Goal: Task Accomplishment & Management: Manage account settings

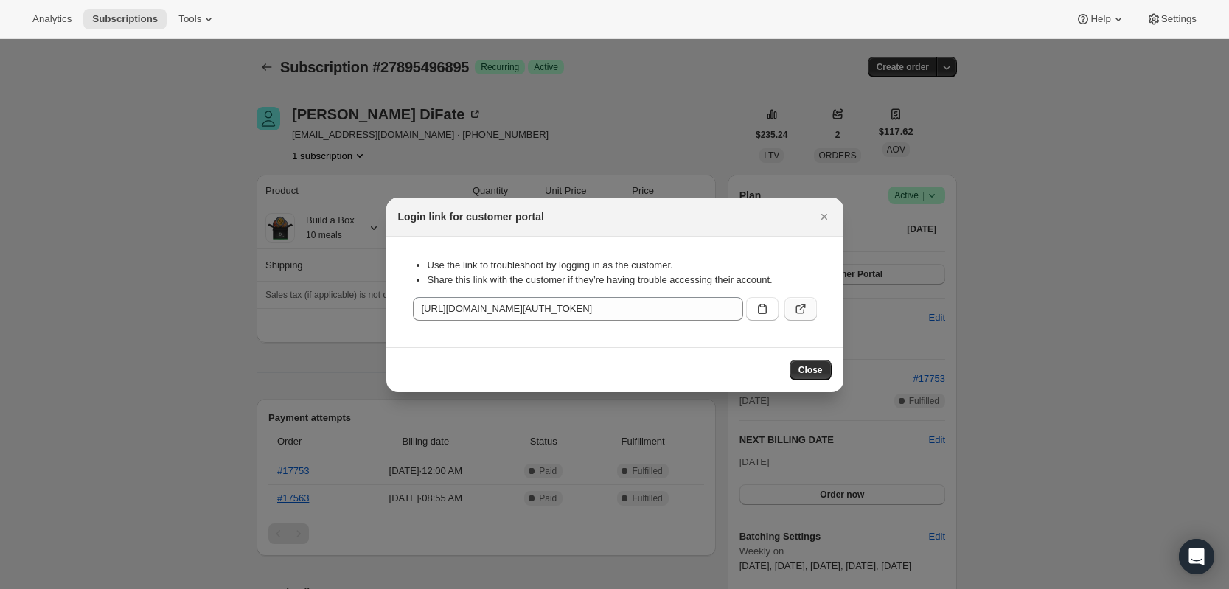
click at [797, 297] on button ":rcs:" at bounding box center [801, 309] width 32 height 24
click at [832, 219] on button "Close" at bounding box center [824, 217] width 21 height 21
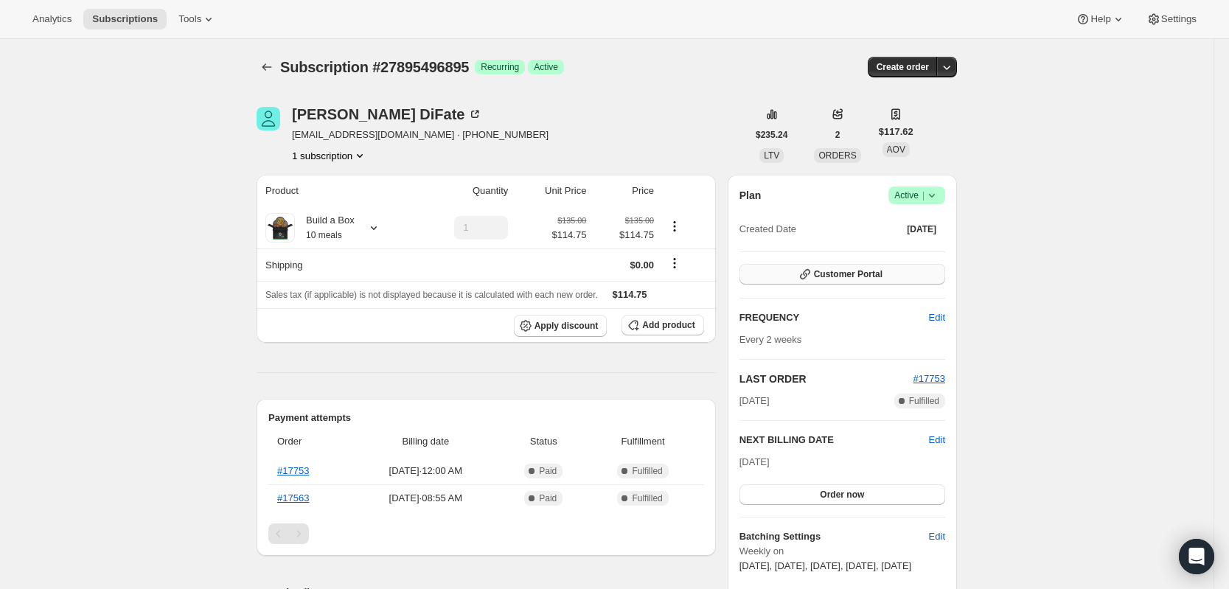
click at [839, 268] on button "Customer Portal" at bounding box center [843, 274] width 206 height 21
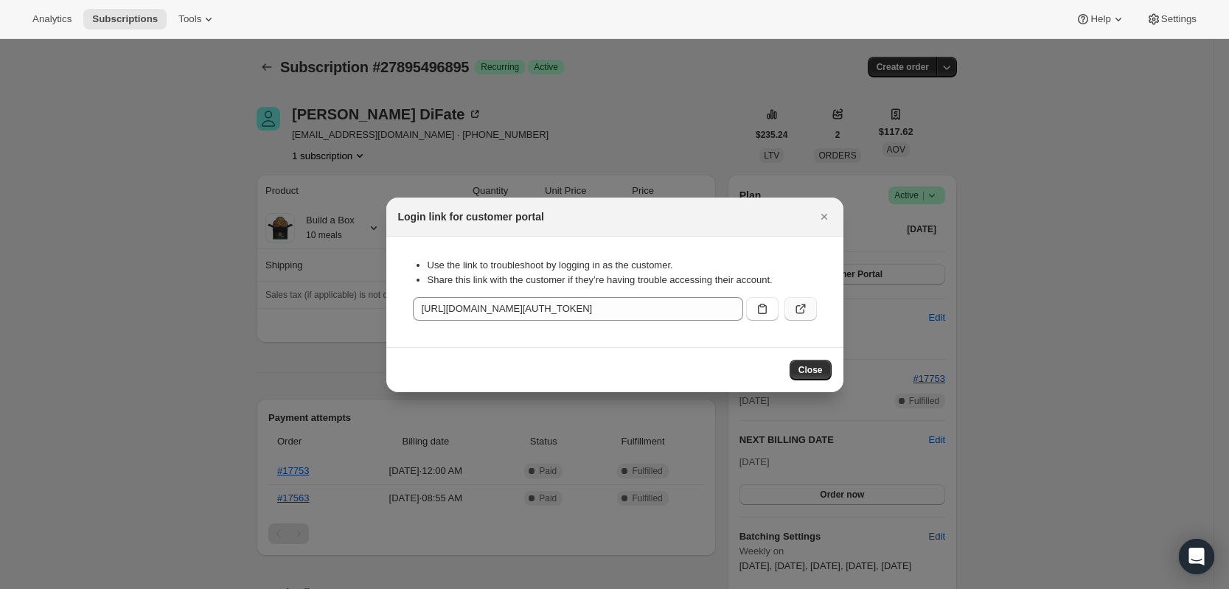
click at [807, 306] on icon ":rcs:" at bounding box center [801, 309] width 15 height 15
click at [831, 216] on icon "Close" at bounding box center [824, 216] width 15 height 15
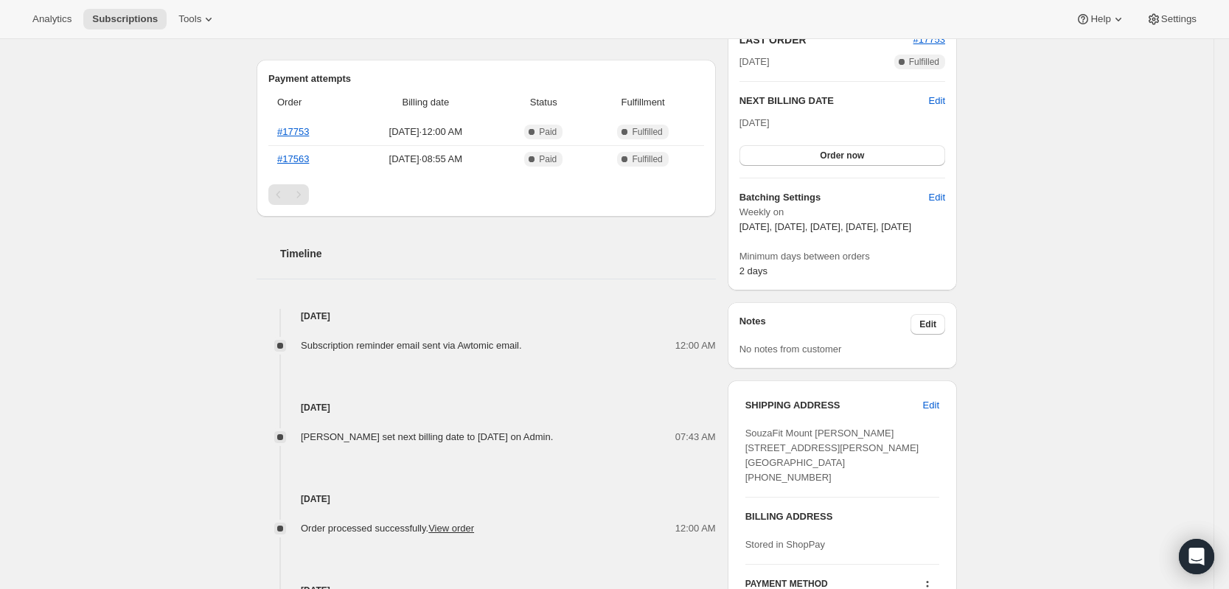
scroll to position [369, 0]
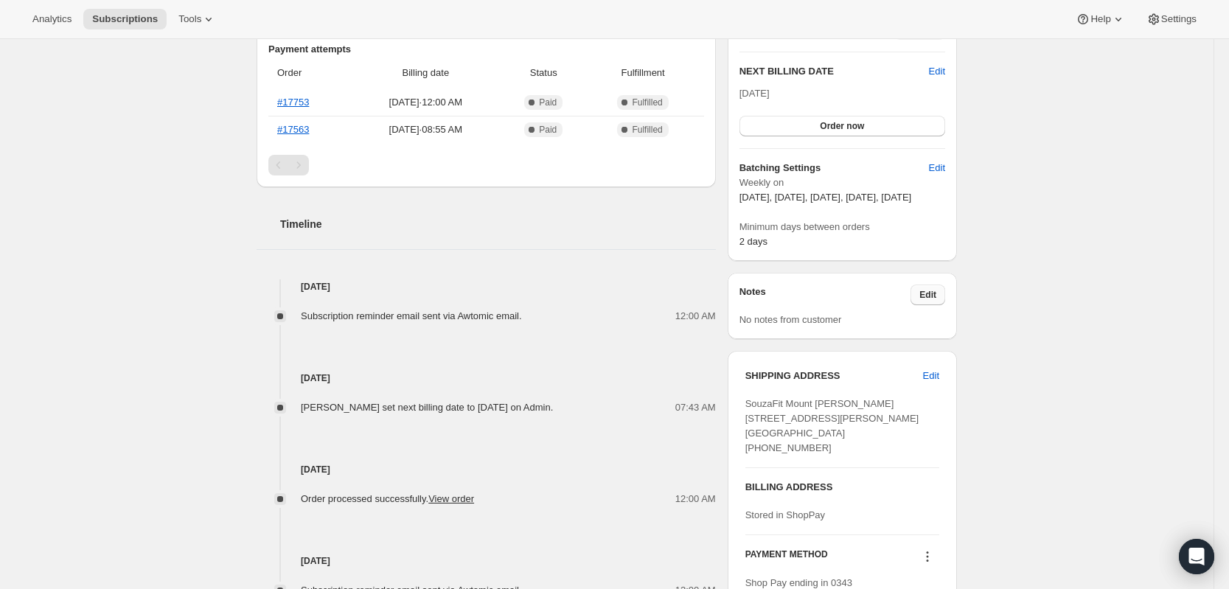
click at [937, 301] on span "Edit" at bounding box center [928, 295] width 17 height 12
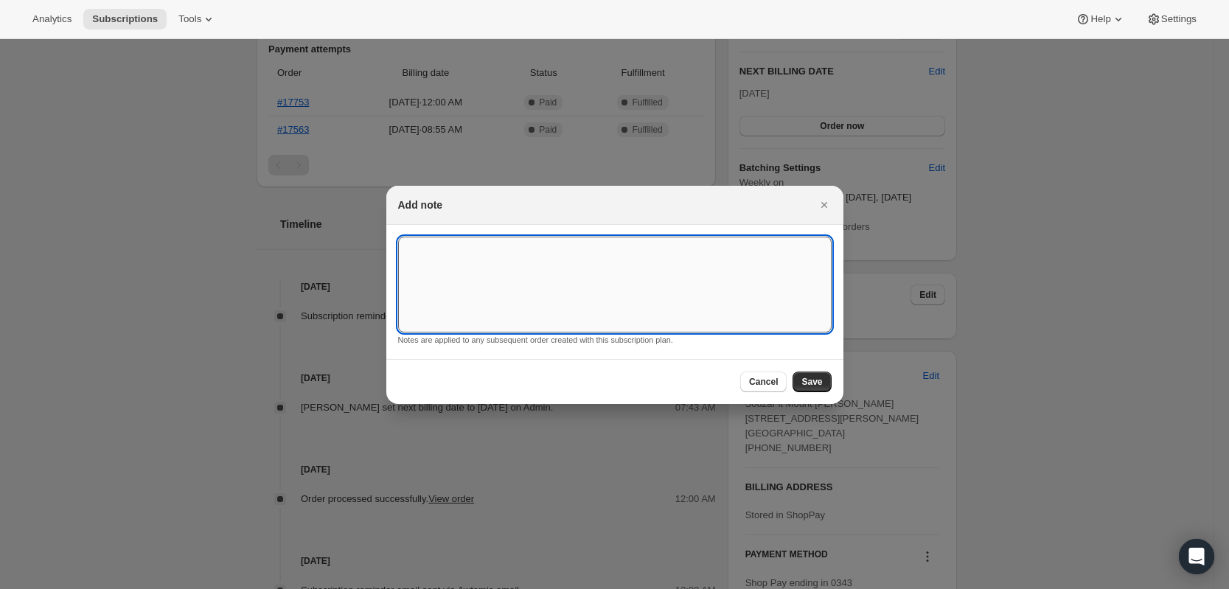
click at [561, 266] on textarea ":rcu:" at bounding box center [615, 285] width 434 height 96
paste textarea "1 dumbbell steak 5 Souzafit burritos 1 sirloin steak taco 1 black bean burger 2…"
type textarea "1 dumbbell steak 5 Souzafit burritos 1 sirloin steak taco 1 black bean burger 2…"
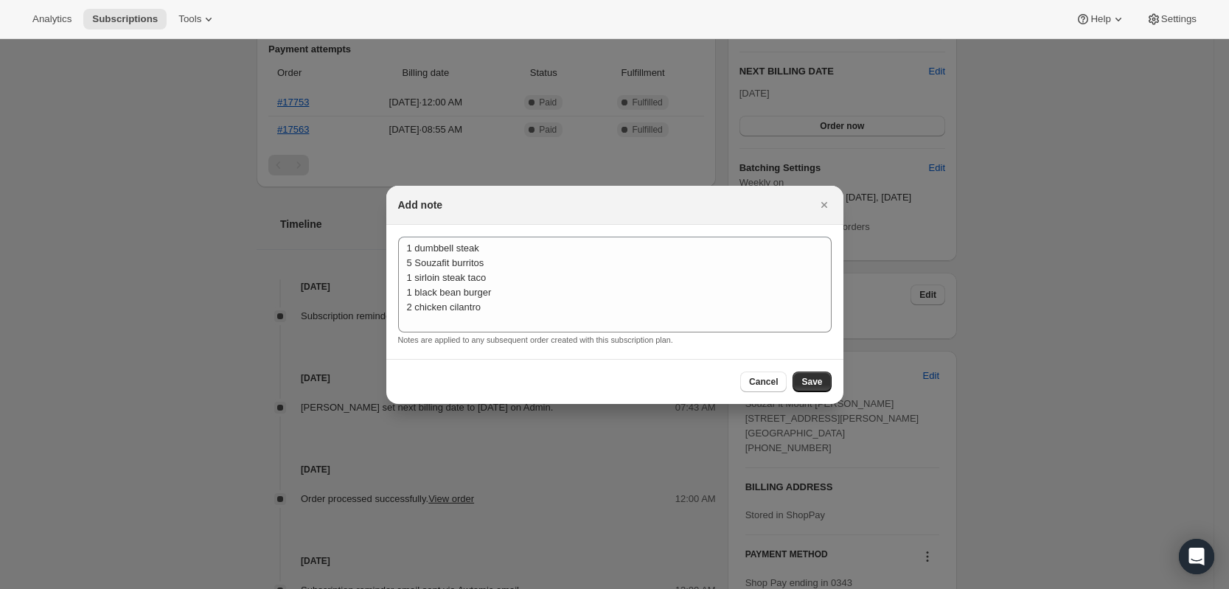
click at [1127, 213] on div at bounding box center [614, 294] width 1229 height 589
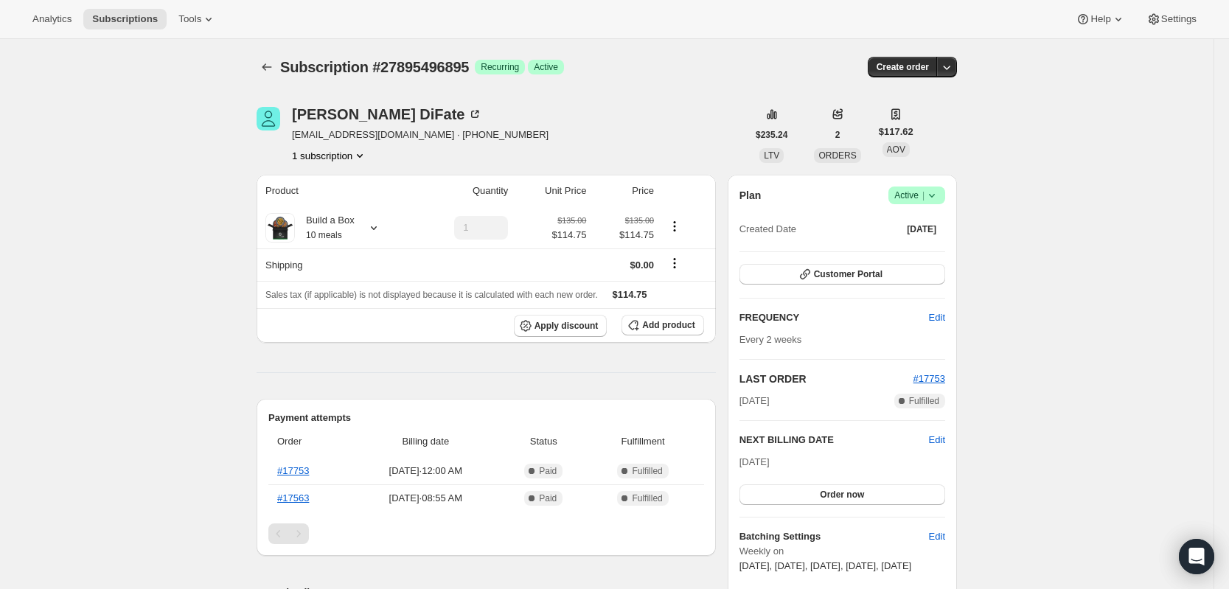
scroll to position [369, 0]
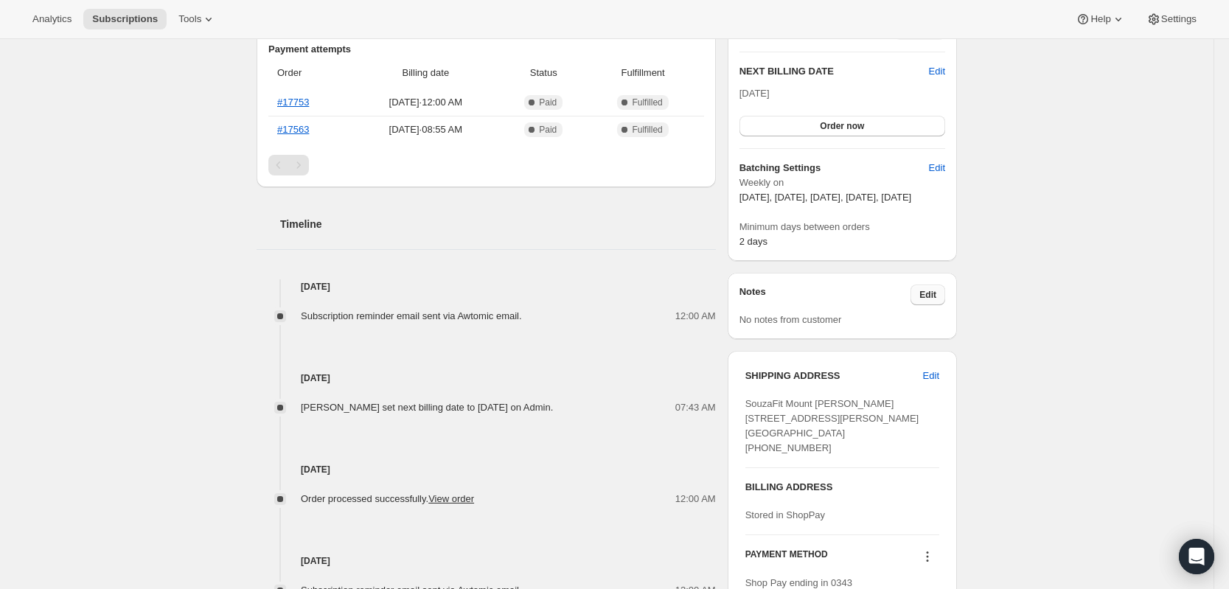
click at [929, 301] on span "Edit" at bounding box center [928, 295] width 17 height 12
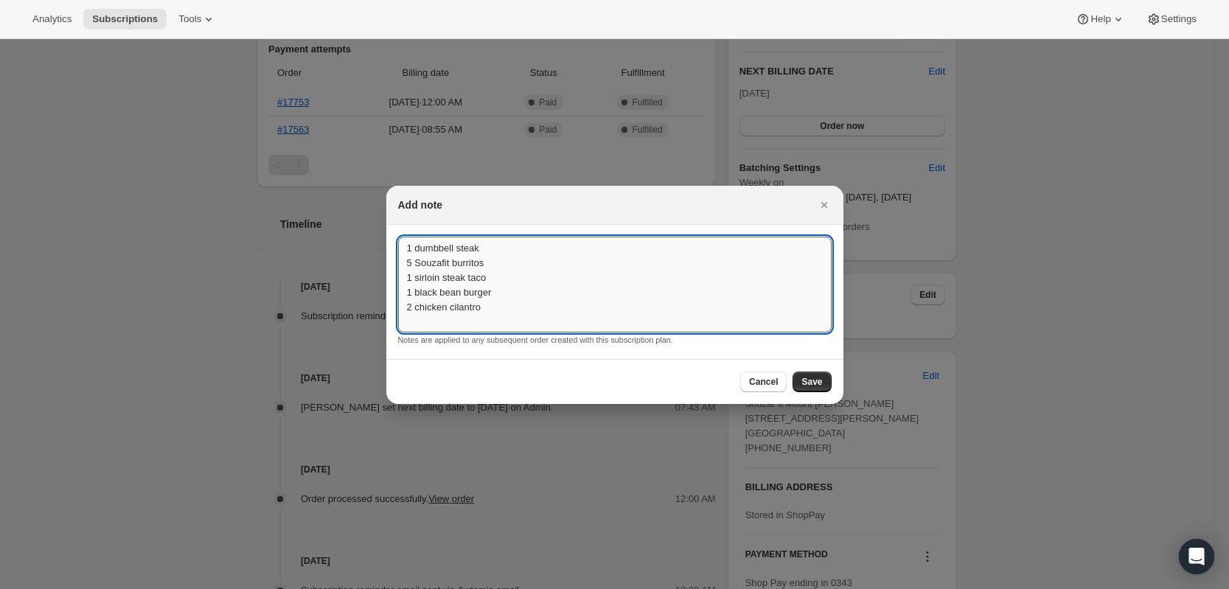
click at [417, 249] on textarea "1 dumbbell steak 5 Souzafit burritos 1 sirloin steak taco 1 black bean burger 2…" at bounding box center [615, 285] width 434 height 96
click at [513, 272] on textarea "1 dumbbell steak 5 Souzafit burritos 1 sirloin steak taco 1 black bean burger 2…" at bounding box center [615, 285] width 434 height 96
click at [521, 290] on textarea "1 dumbbell steak 5 Souzafit burritos 1 sirloin steak taco 1 black bean burger 2…" at bounding box center [615, 285] width 434 height 96
click at [518, 311] on textarea "1 dumbbell steak 5 Souzafit burritos 1 sirloin steak taco 1 black bean burger 2…" at bounding box center [615, 285] width 434 height 96
click at [816, 381] on span "Save" at bounding box center [812, 382] width 21 height 12
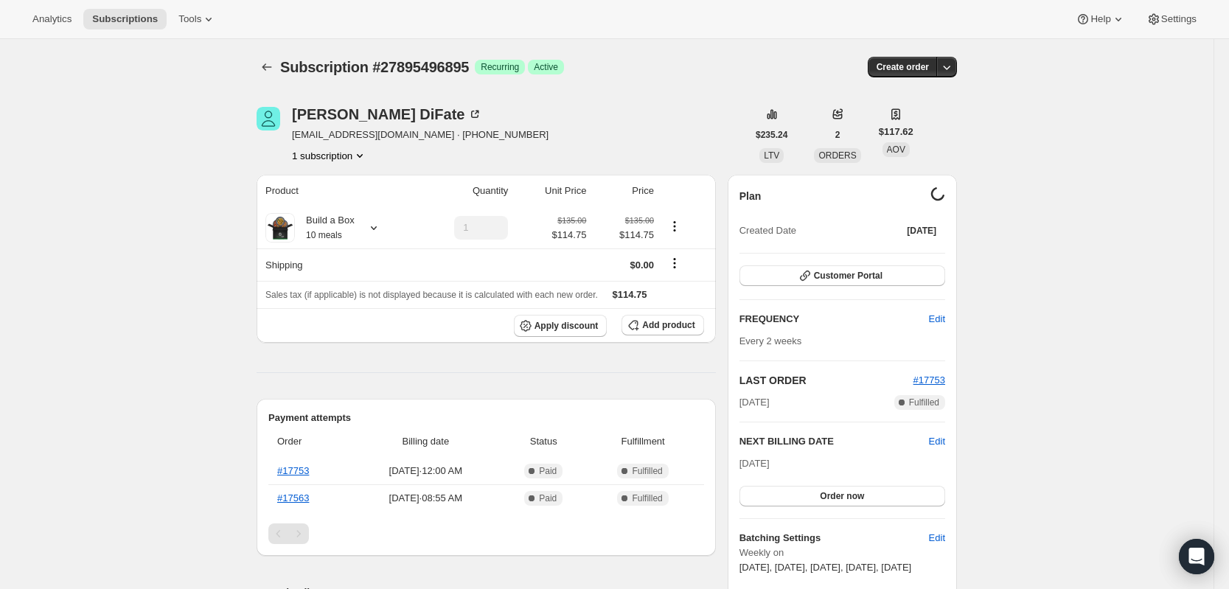
scroll to position [369, 0]
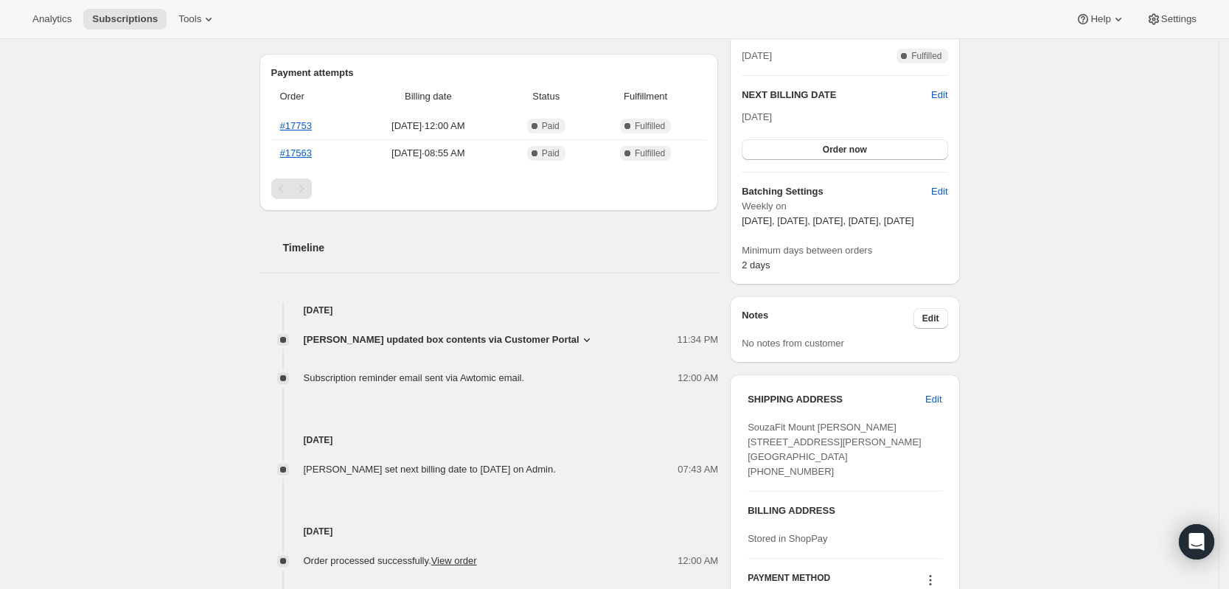
scroll to position [369, 0]
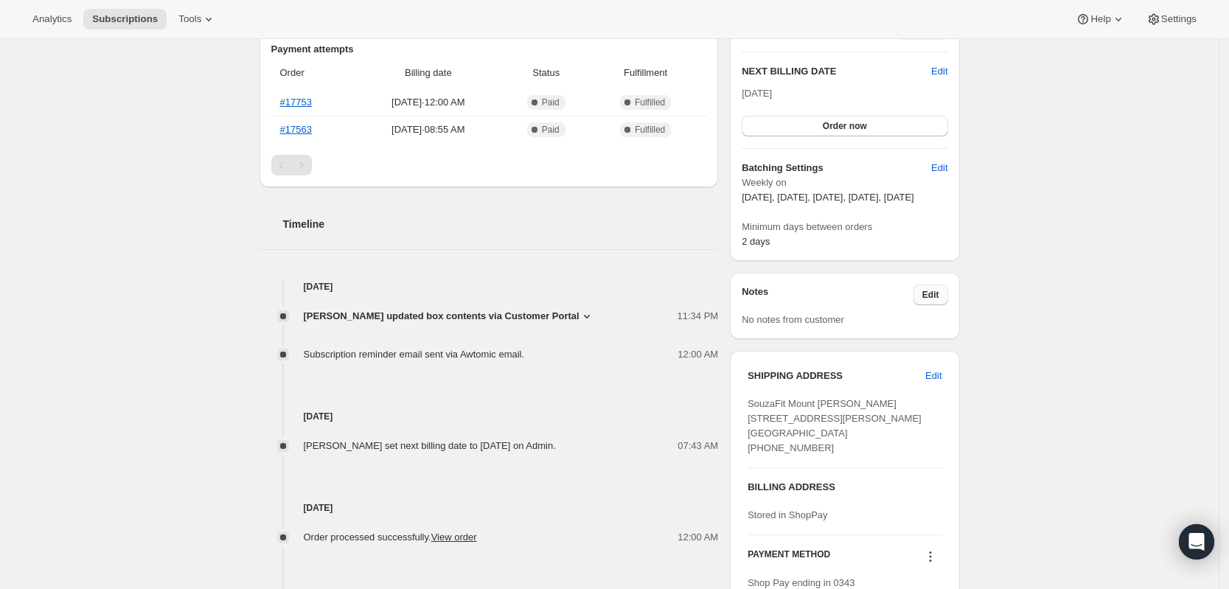
click at [938, 301] on span "Edit" at bounding box center [931, 295] width 17 height 12
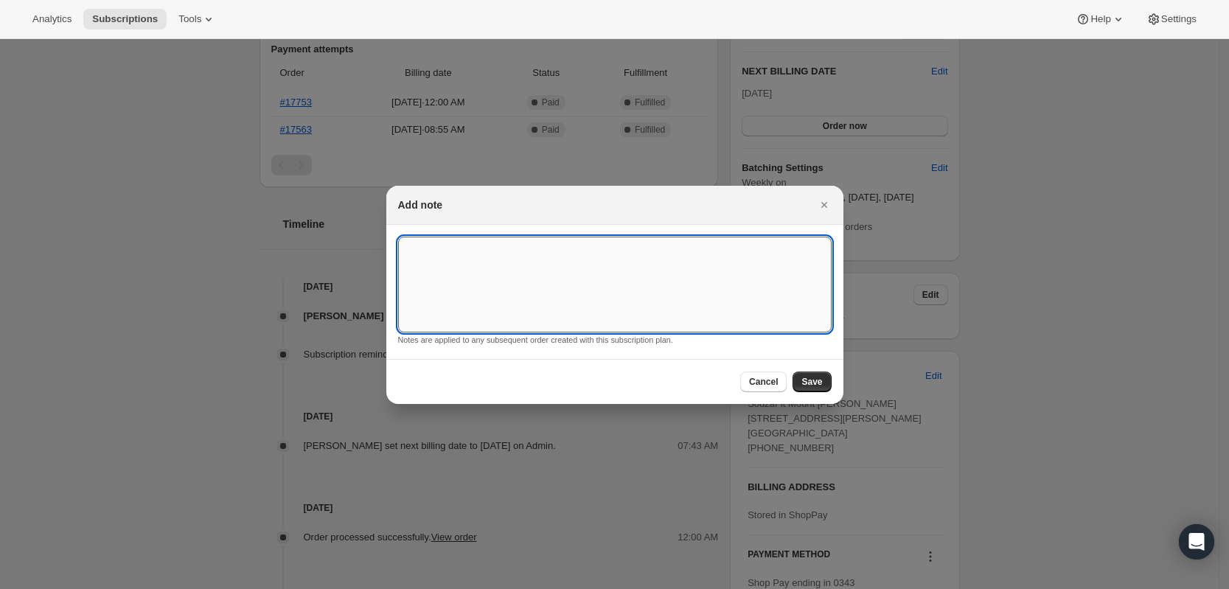
click at [786, 252] on textarea ":r1k:" at bounding box center [615, 285] width 434 height 96
click at [822, 198] on icon "Close" at bounding box center [824, 205] width 15 height 15
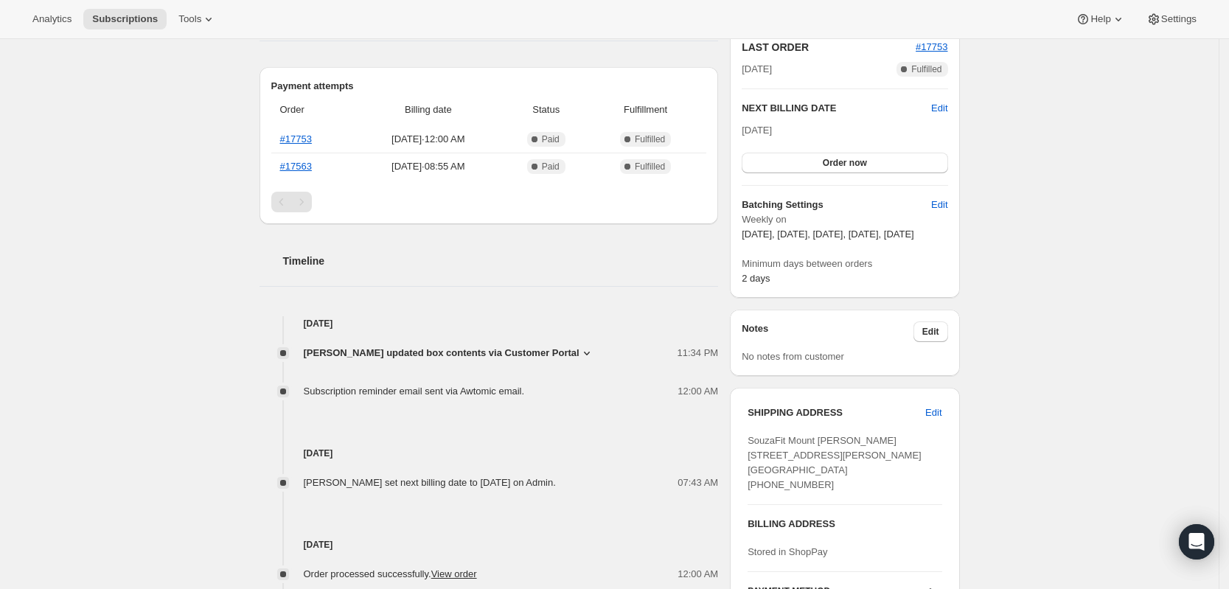
scroll to position [369, 0]
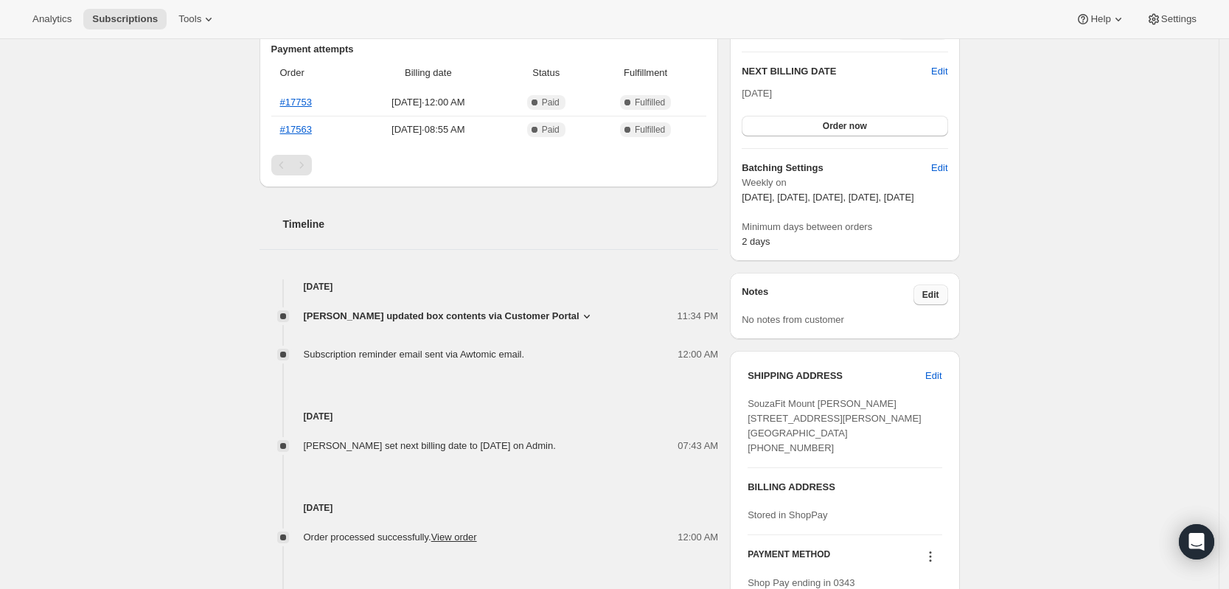
click at [938, 301] on span "Edit" at bounding box center [931, 295] width 17 height 12
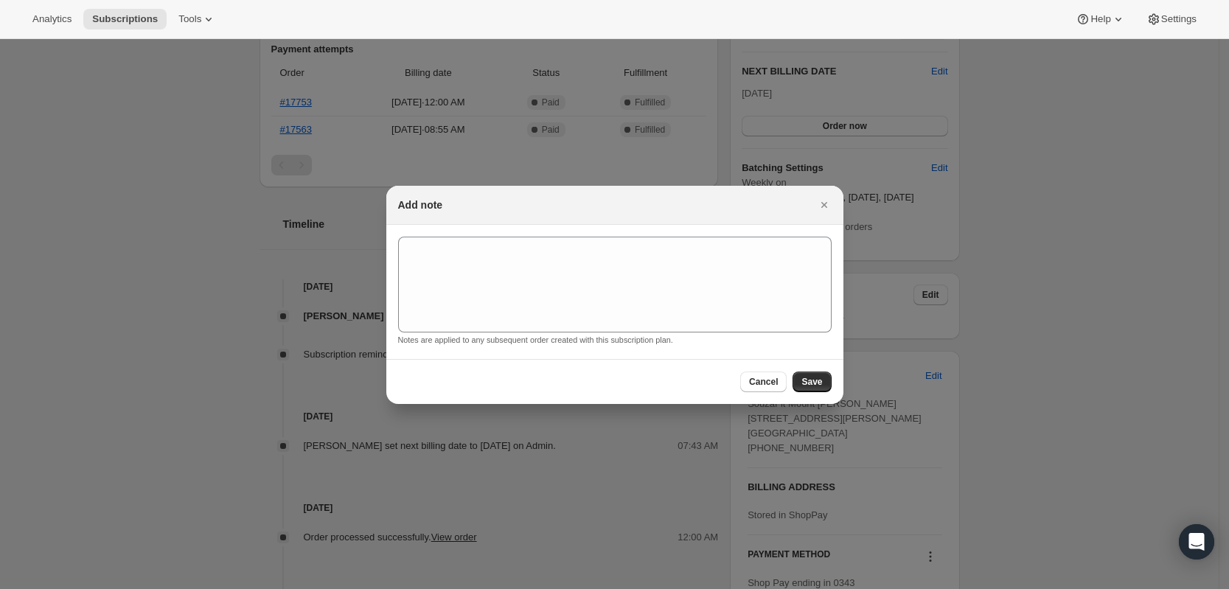
scroll to position [0, 0]
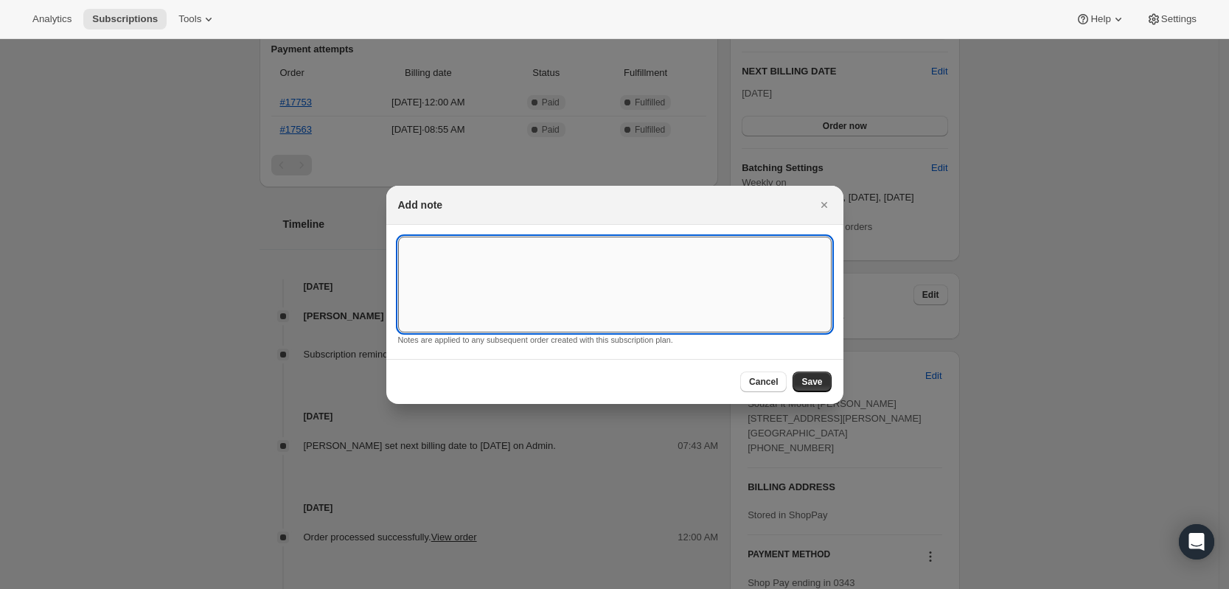
click at [679, 264] on textarea ":r1k:" at bounding box center [615, 285] width 434 height 96
click at [511, 264] on textarea "To enrich screen reader interactions, please activate Accessibility in Grammarl…" at bounding box center [615, 285] width 434 height 96
paste textarea "1 dumbbell steak 5 Souzafit burritos 1 sirloin steak taco 1 black bean burger 2…"
type textarea "1 dumbbell steak 5 Souzafit burritos 1 sirloin steak taco 1 black bean burger 2…"
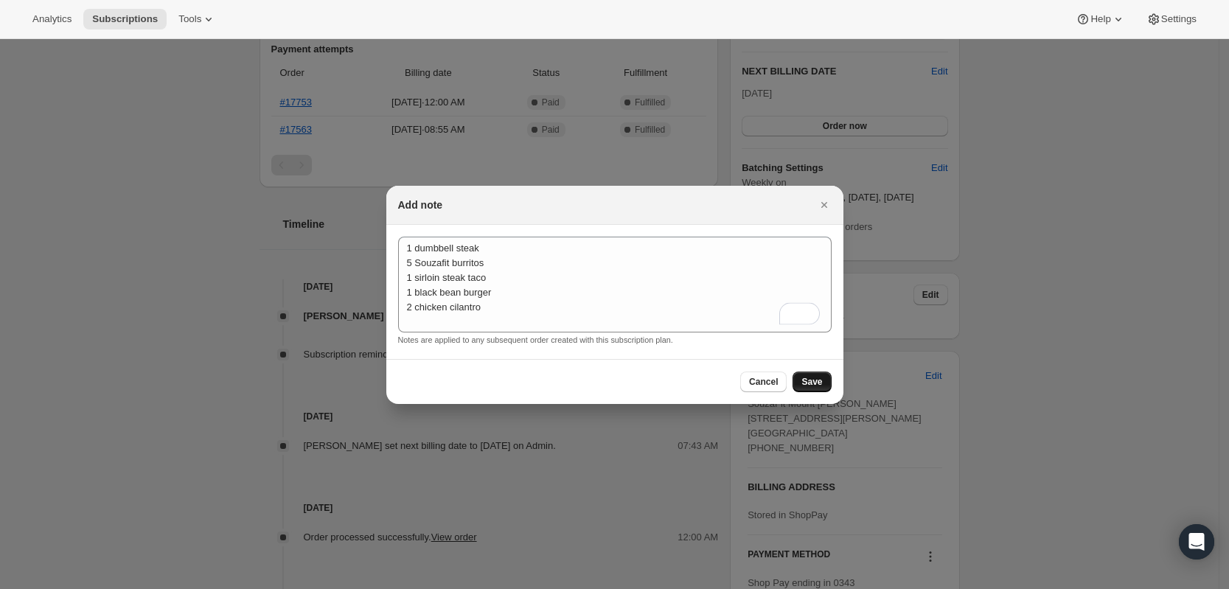
click at [821, 386] on span "Save" at bounding box center [812, 382] width 21 height 12
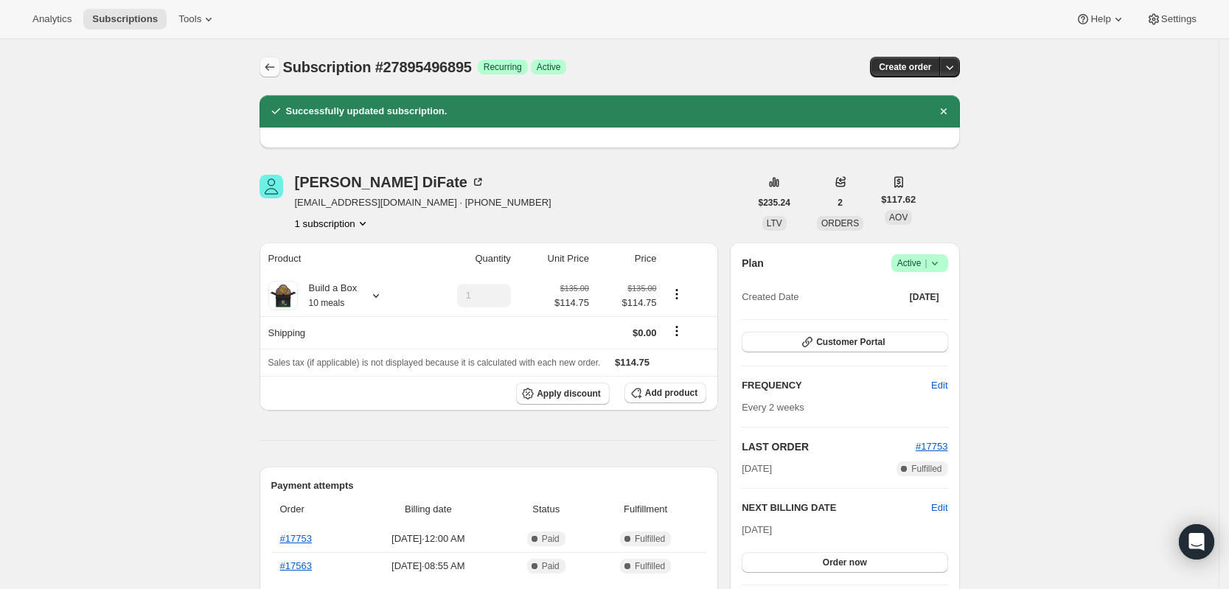
click at [275, 72] on icon "Subscriptions" at bounding box center [270, 67] width 15 height 15
